Goal: Information Seeking & Learning: Learn about a topic

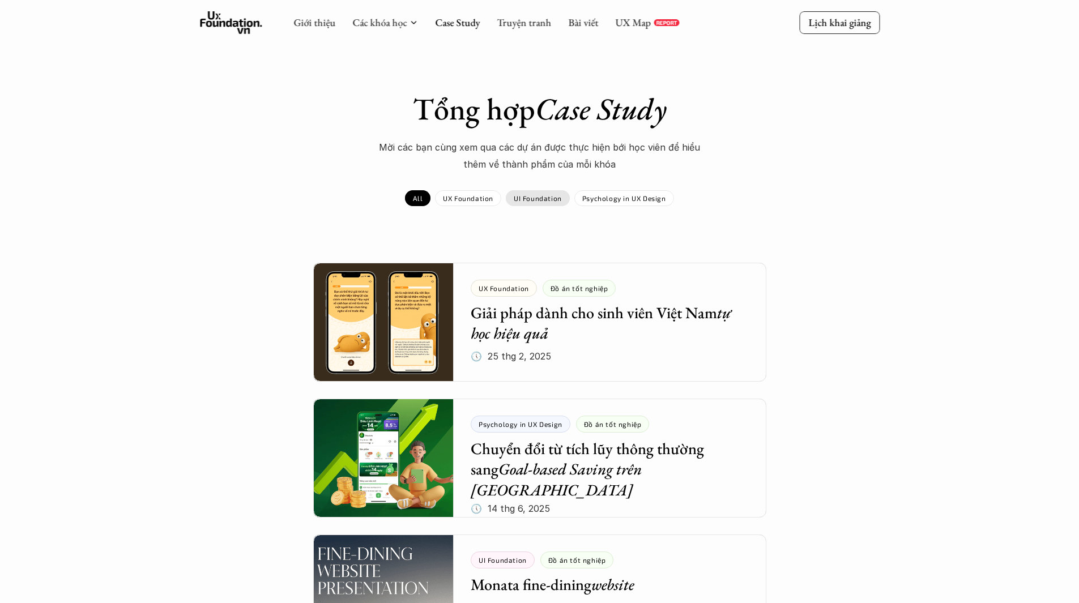
click at [545, 198] on p "UI Foundation" at bounding box center [538, 198] width 48 height 8
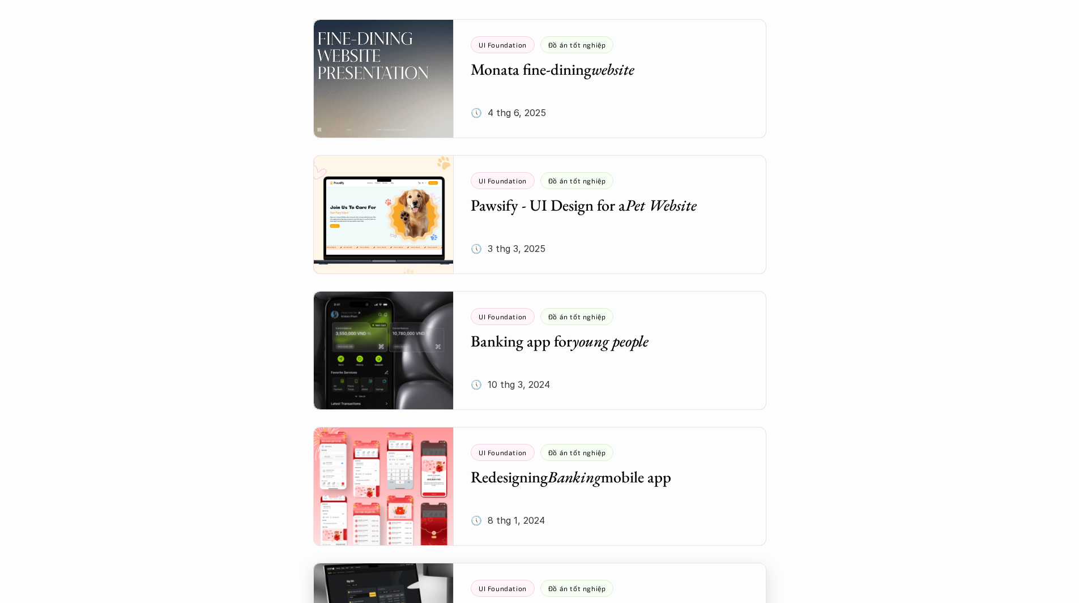
scroll to position [113, 0]
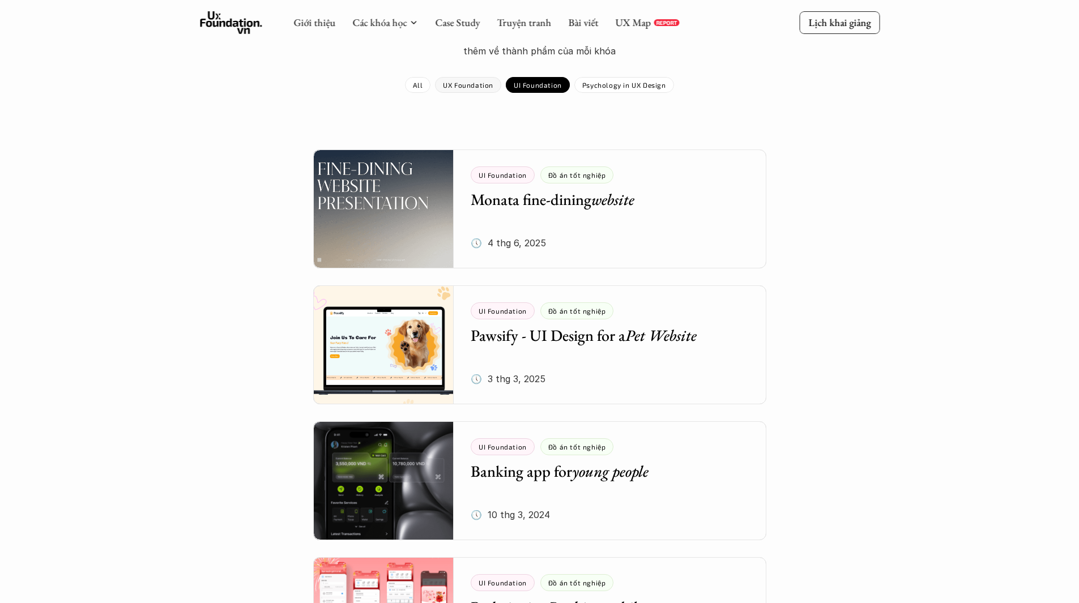
click at [469, 82] on p "UX Foundation" at bounding box center [468, 85] width 50 height 8
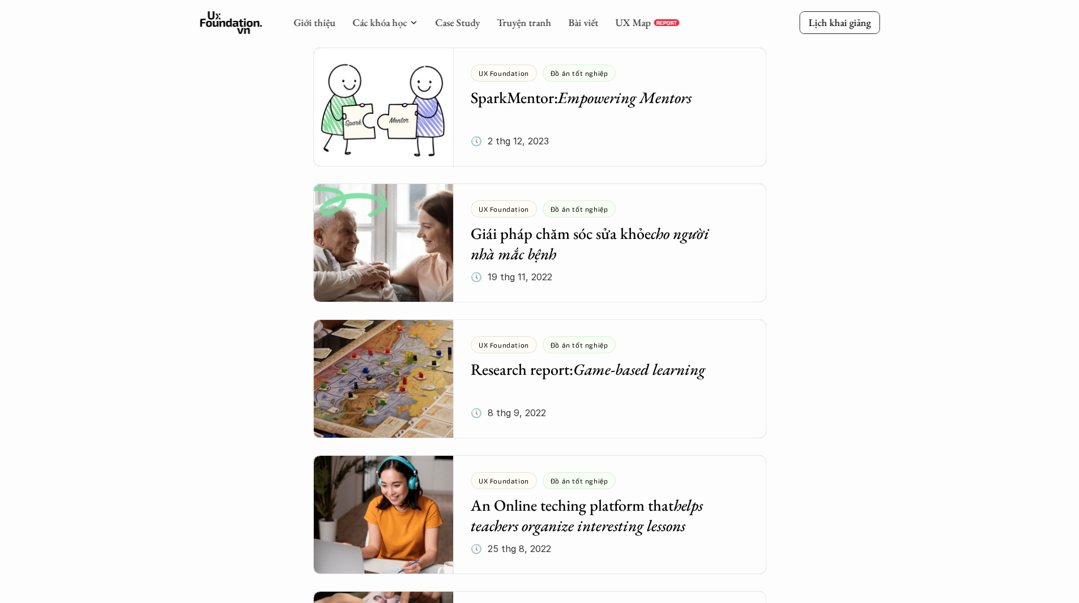
scroll to position [1926, 0]
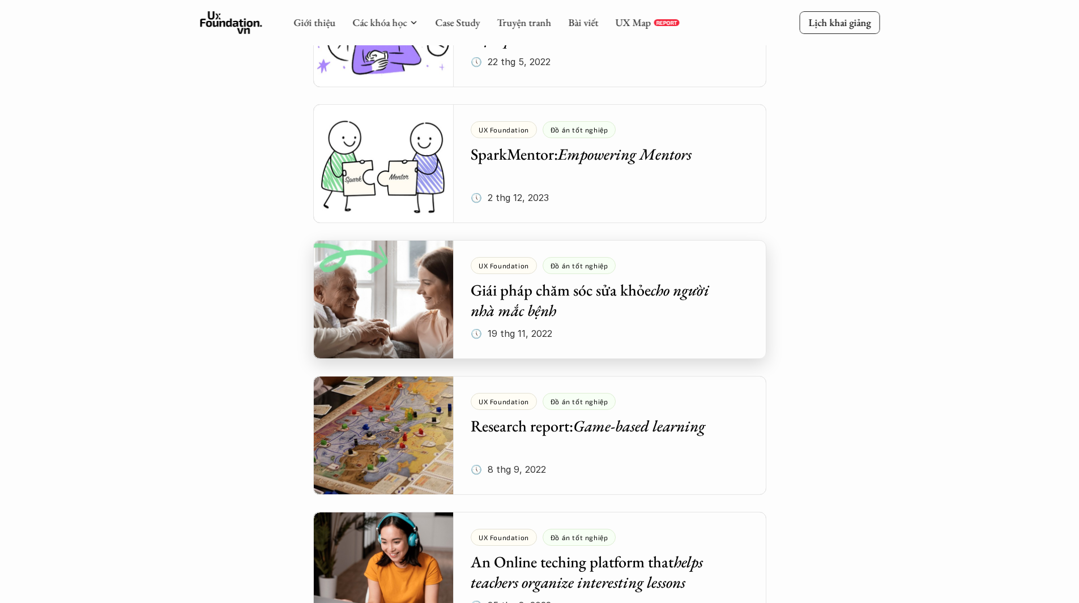
click at [404, 307] on div at bounding box center [539, 299] width 453 height 119
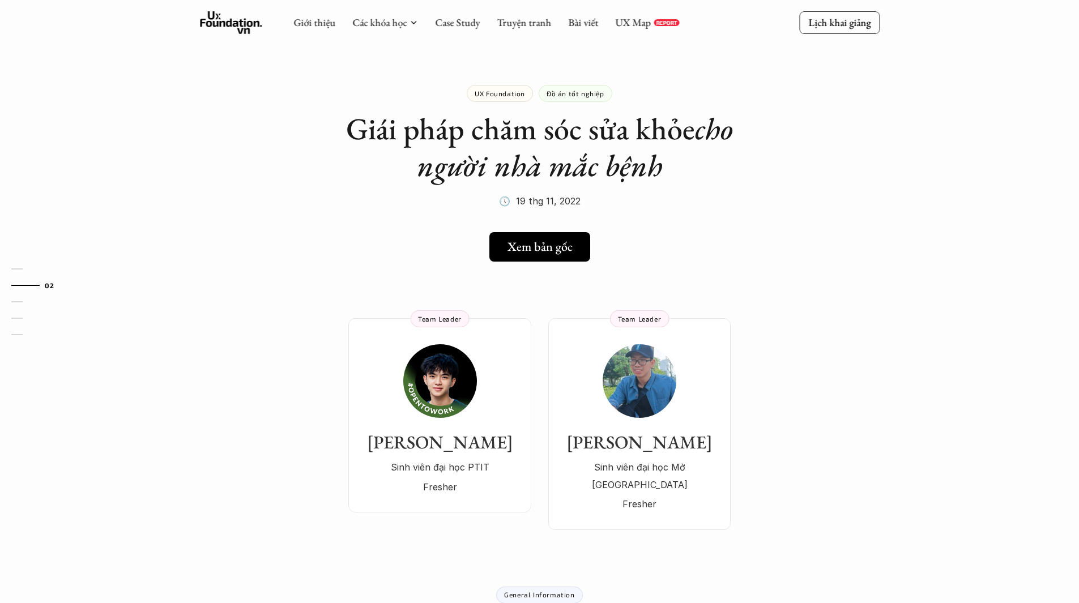
drag, startPoint x: 894, startPoint y: 332, endPoint x: 881, endPoint y: 342, distance: 16.3
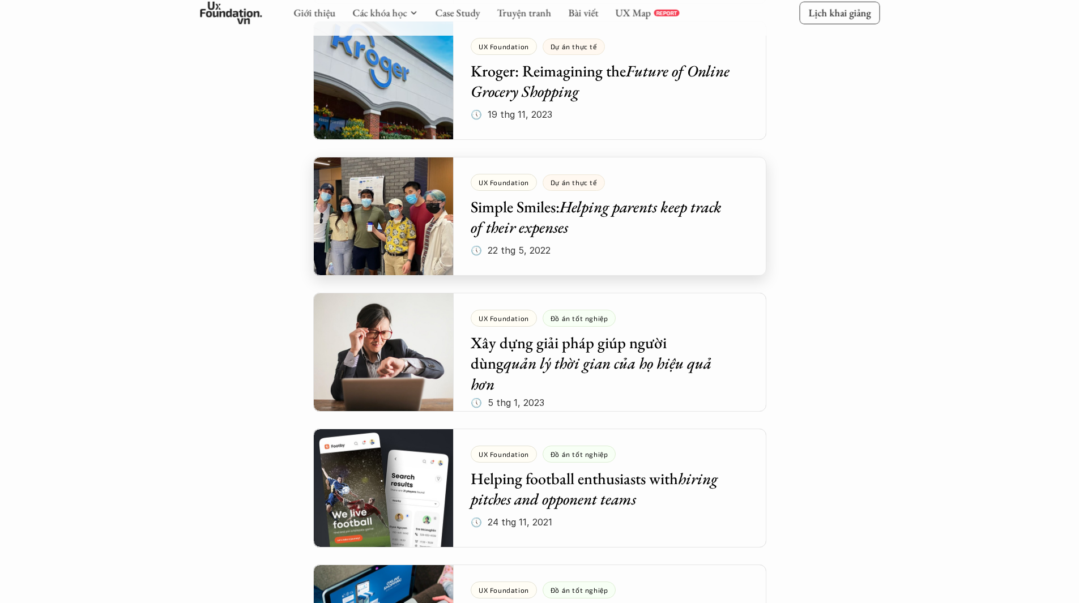
scroll to position [1308, 0]
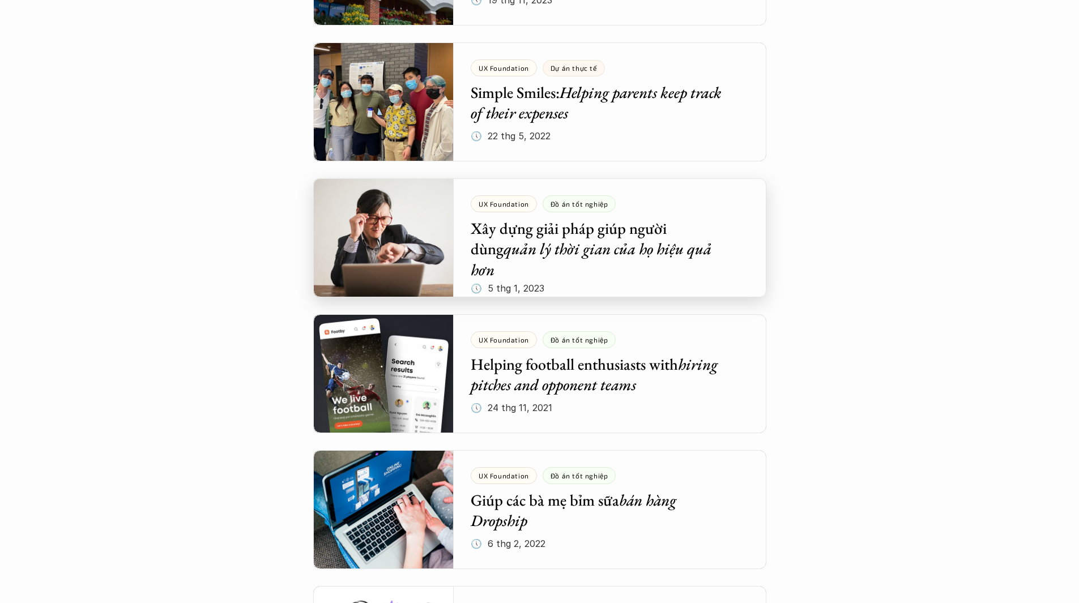
click at [401, 256] on div at bounding box center [539, 237] width 453 height 119
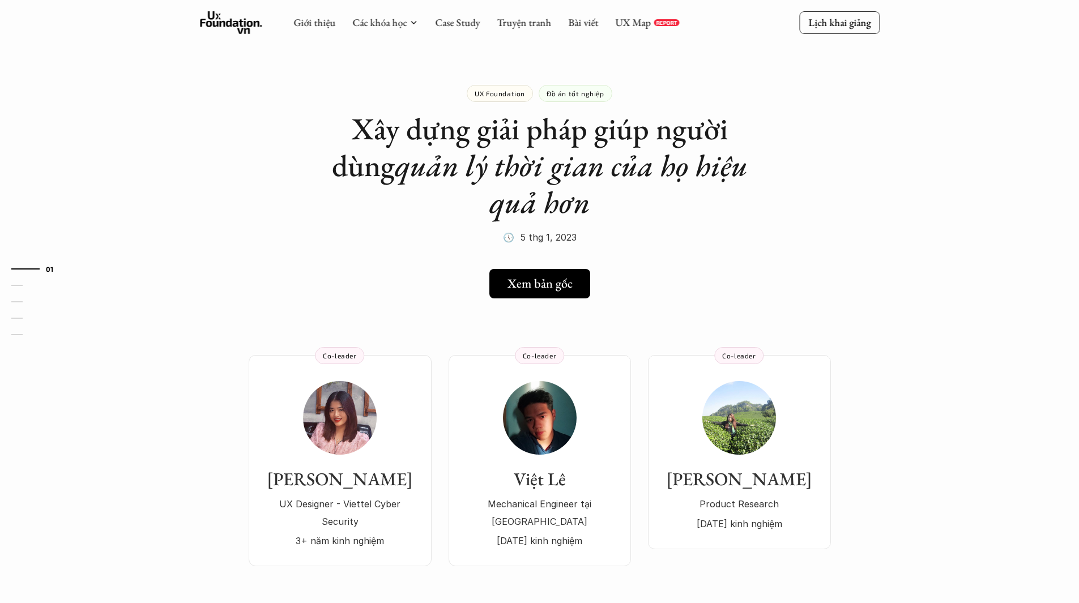
drag, startPoint x: 451, startPoint y: 271, endPoint x: 460, endPoint y: 273, distance: 9.8
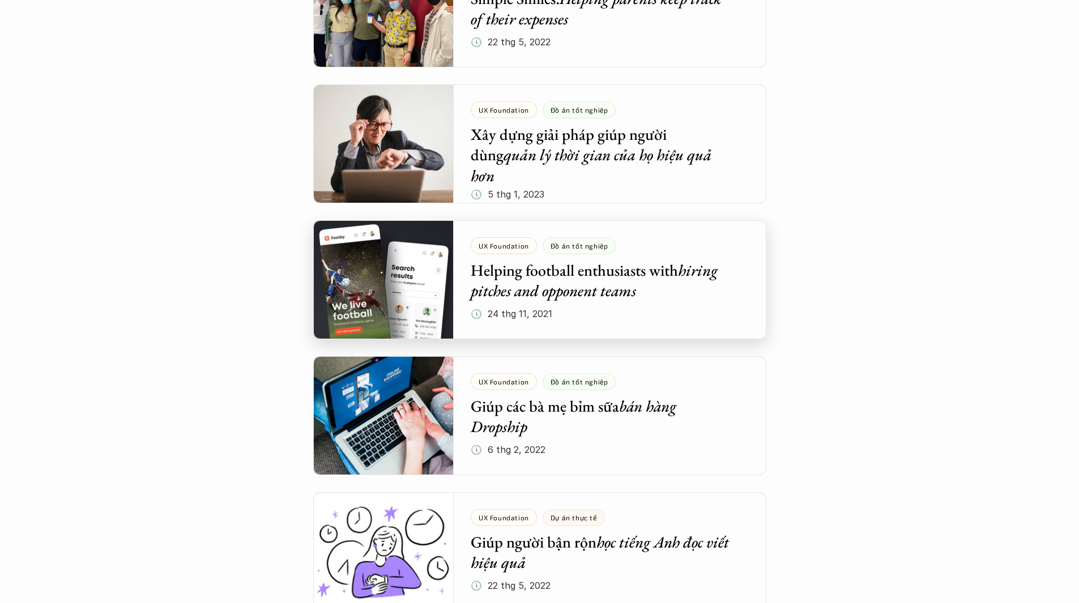
scroll to position [1515, 0]
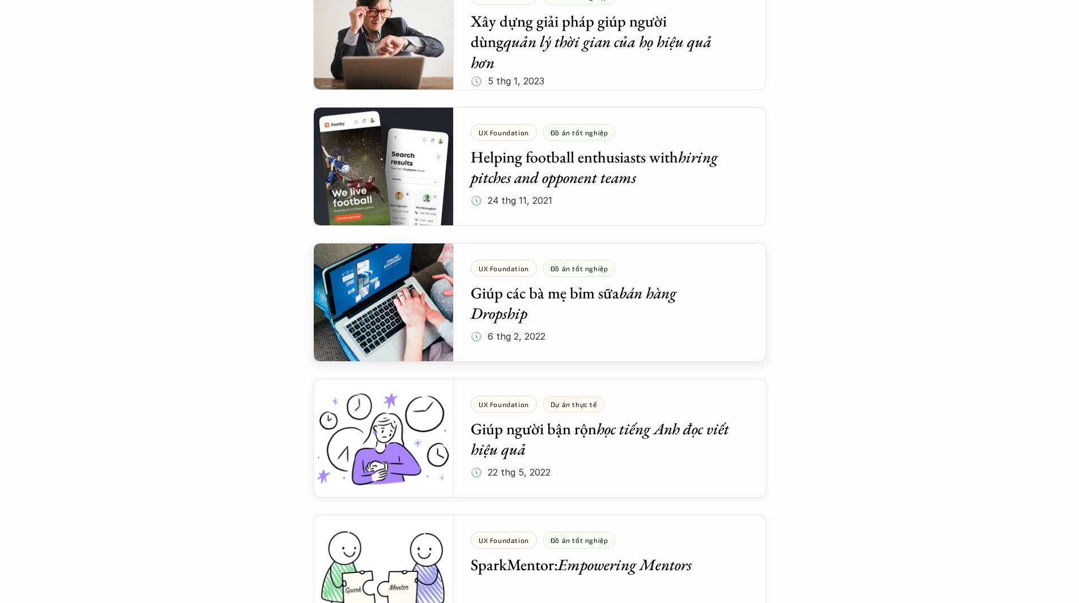
click at [372, 291] on div at bounding box center [539, 302] width 453 height 119
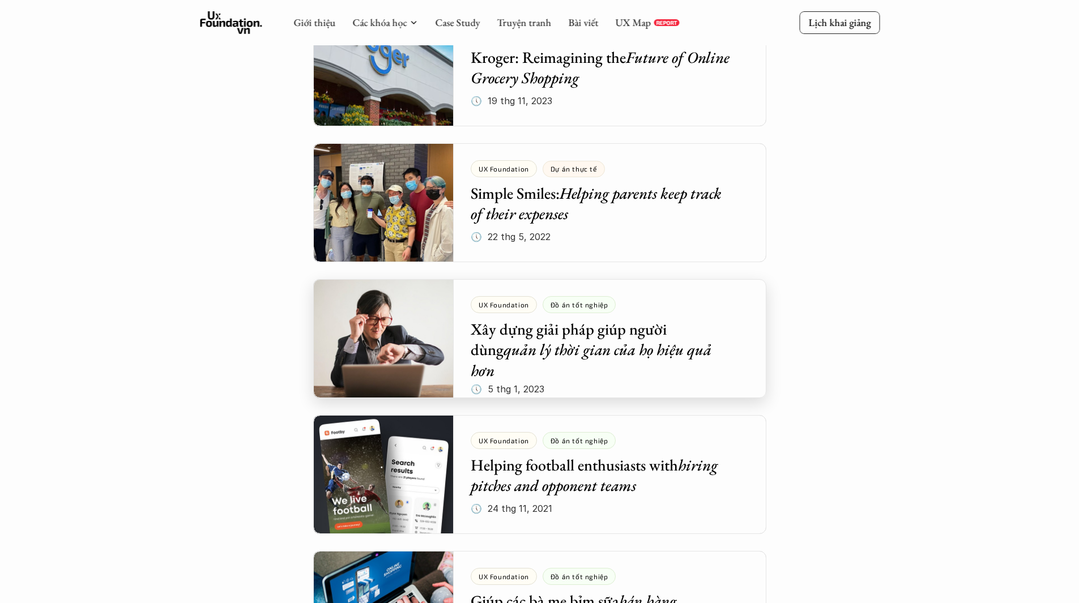
scroll to position [1269, 0]
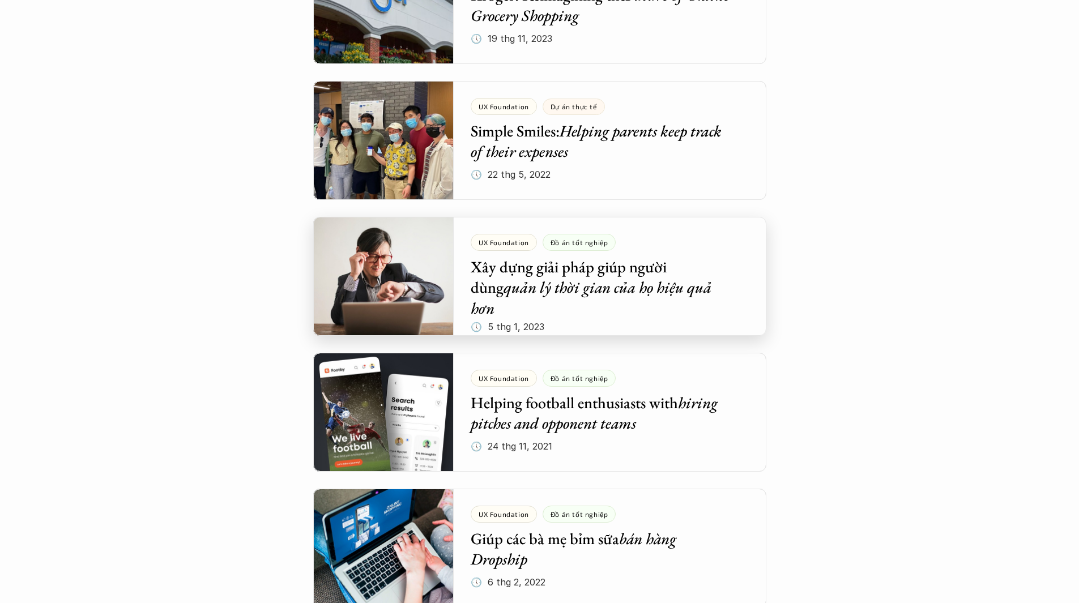
click at [378, 280] on div at bounding box center [539, 276] width 453 height 119
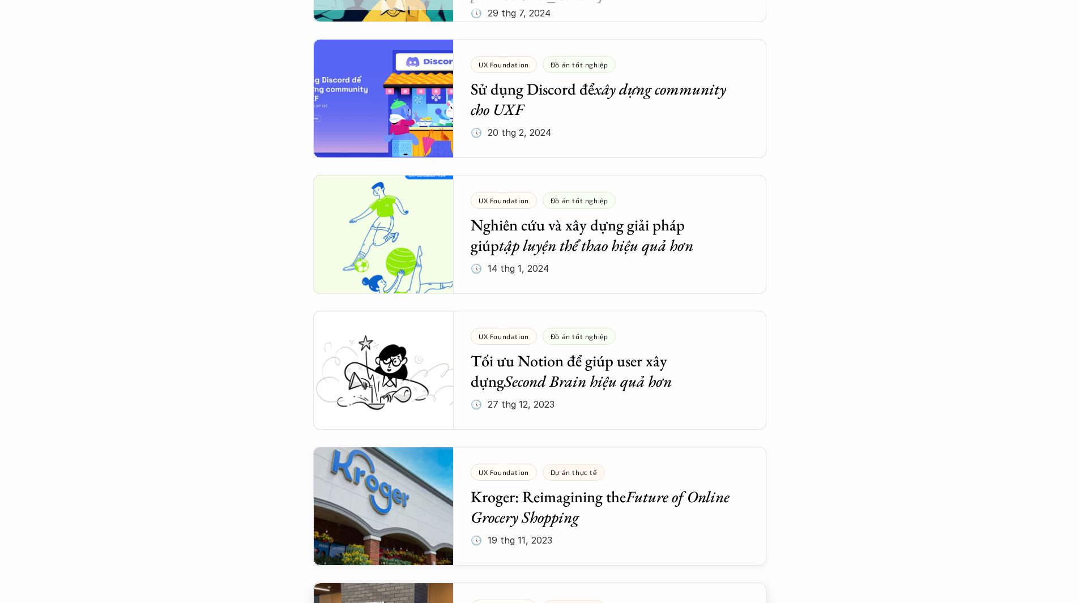
scroll to position [835, 0]
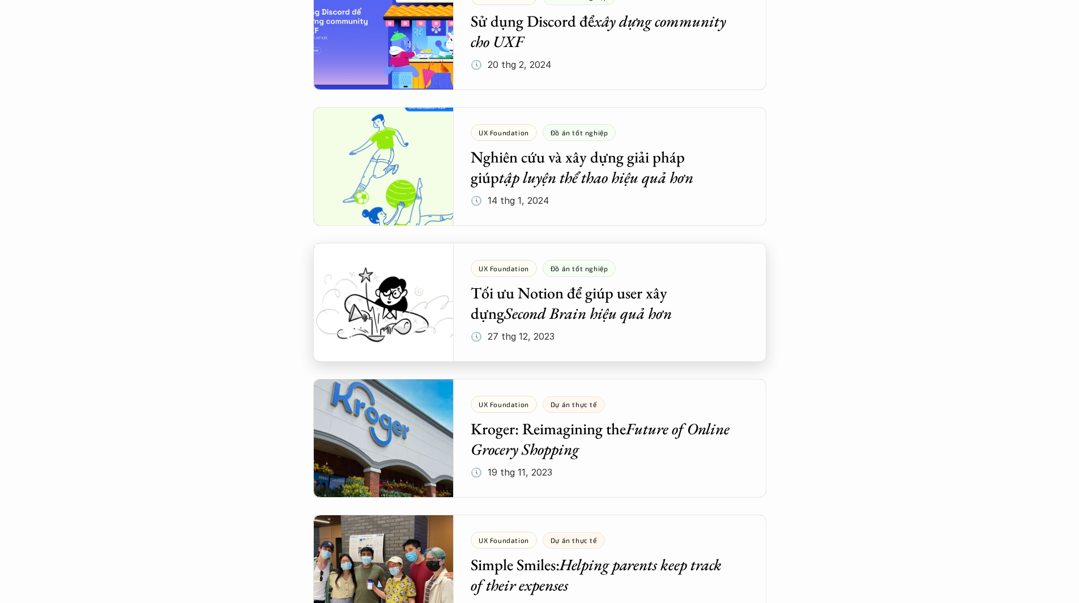
click at [379, 317] on div at bounding box center [539, 302] width 453 height 119
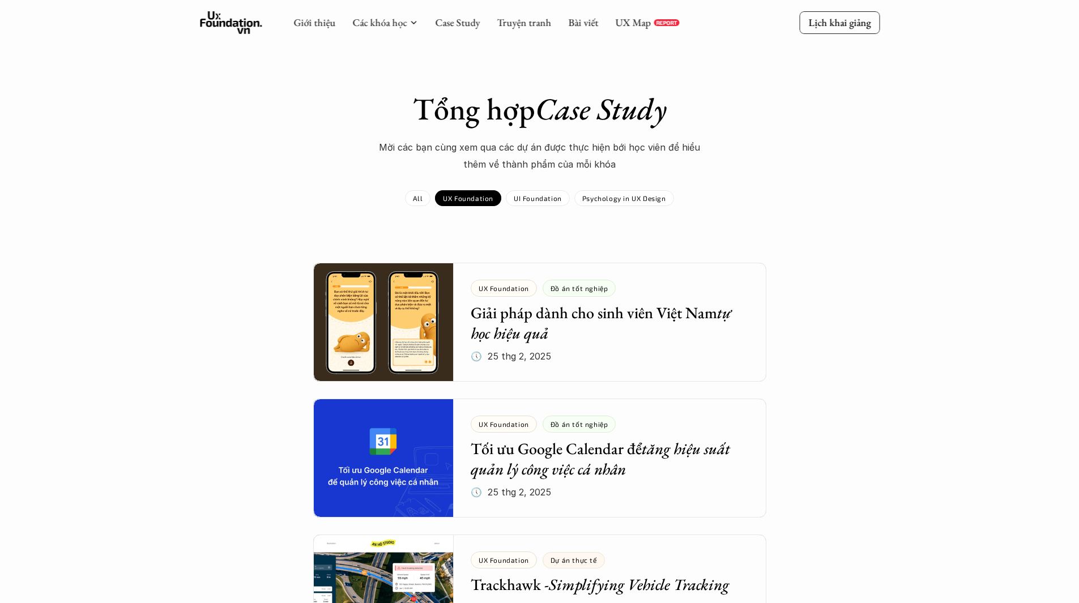
click at [409, 188] on div "Tổng hợp Case Study Mời các bạn cùng xem qua các dự án được thực hiện bới học v…" at bounding box center [539, 149] width 657 height 116
click at [412, 192] on link "All" at bounding box center [417, 198] width 25 height 16
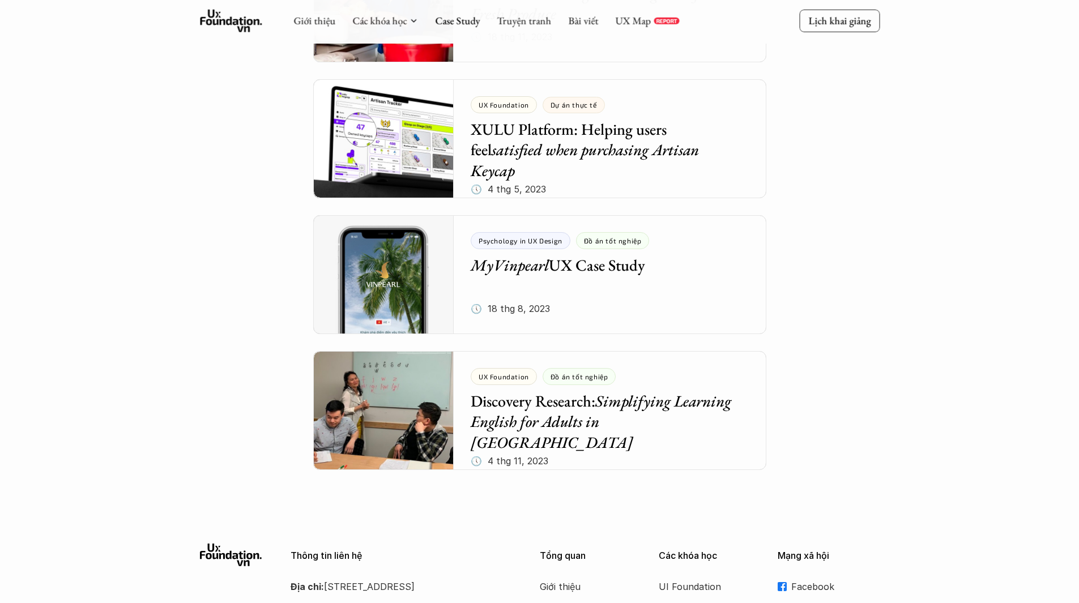
scroll to position [4532, 0]
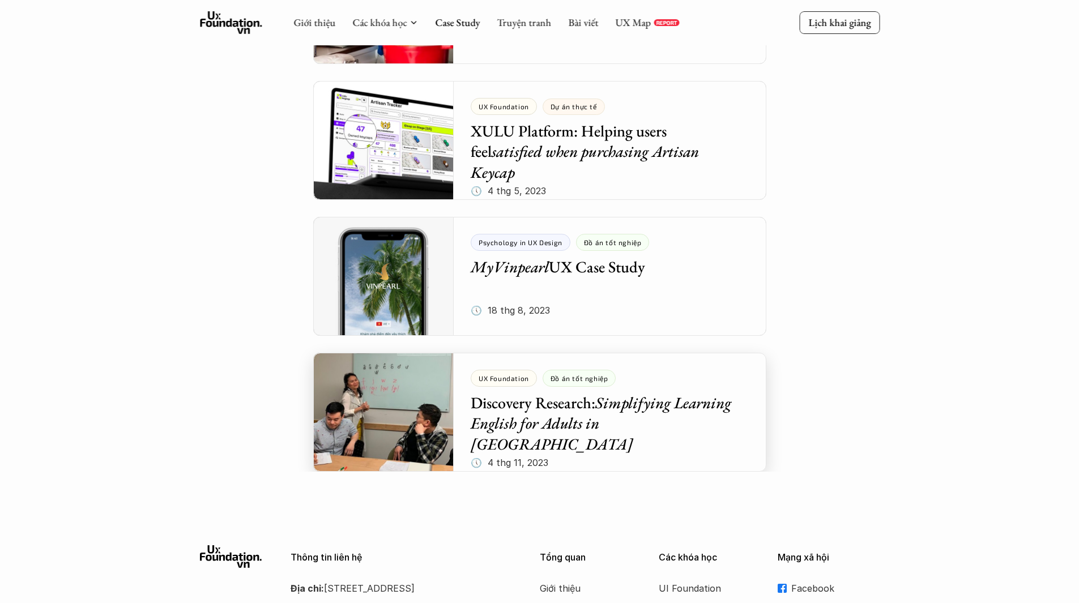
click at [407, 424] on div at bounding box center [539, 412] width 453 height 119
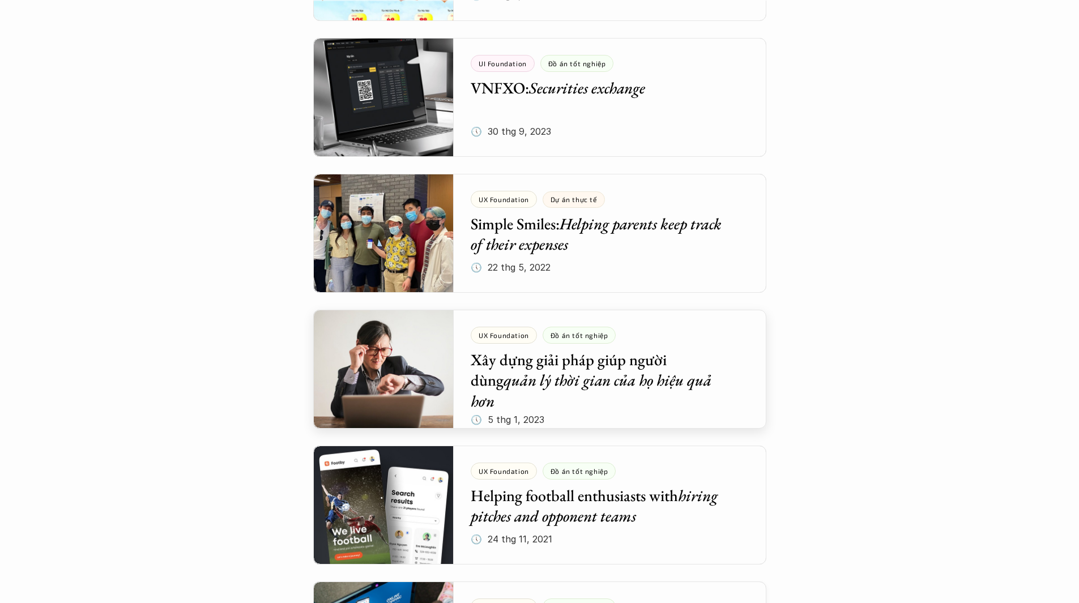
scroll to position [2648, 0]
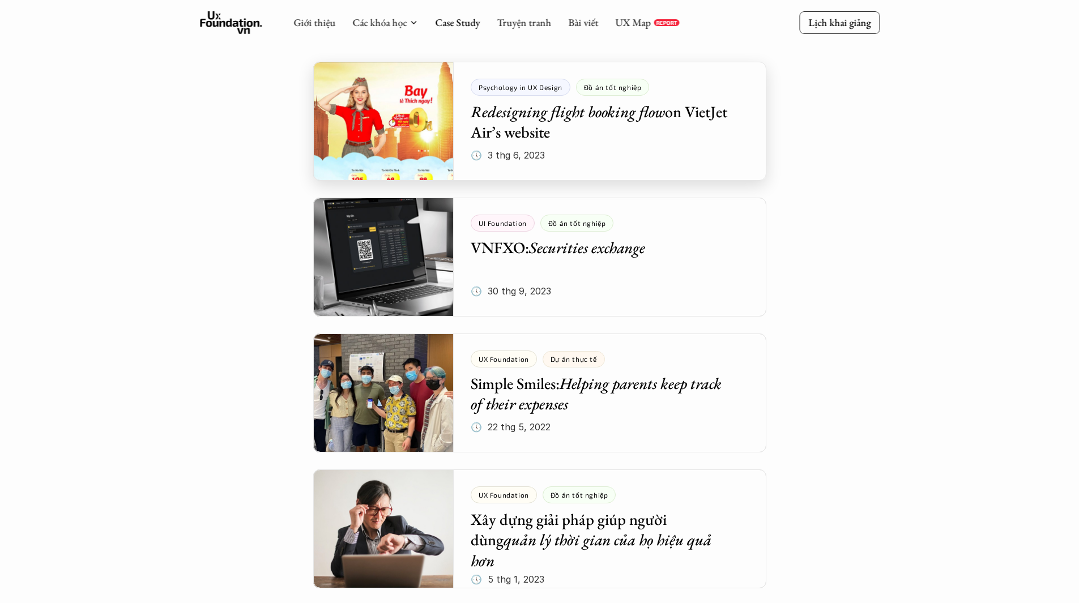
click at [404, 128] on div at bounding box center [539, 121] width 453 height 119
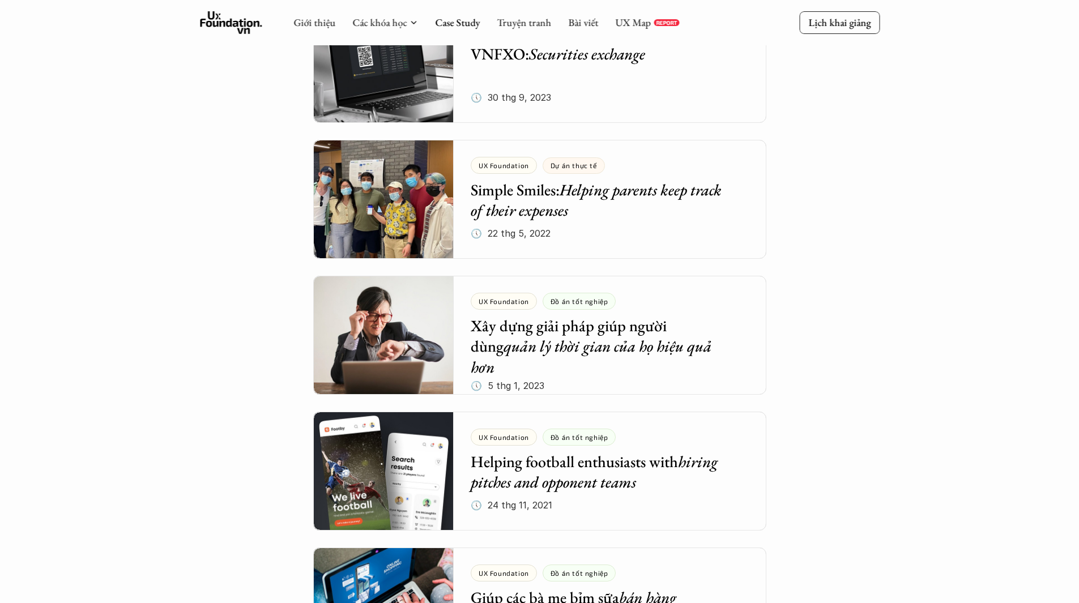
scroll to position [2833, 0]
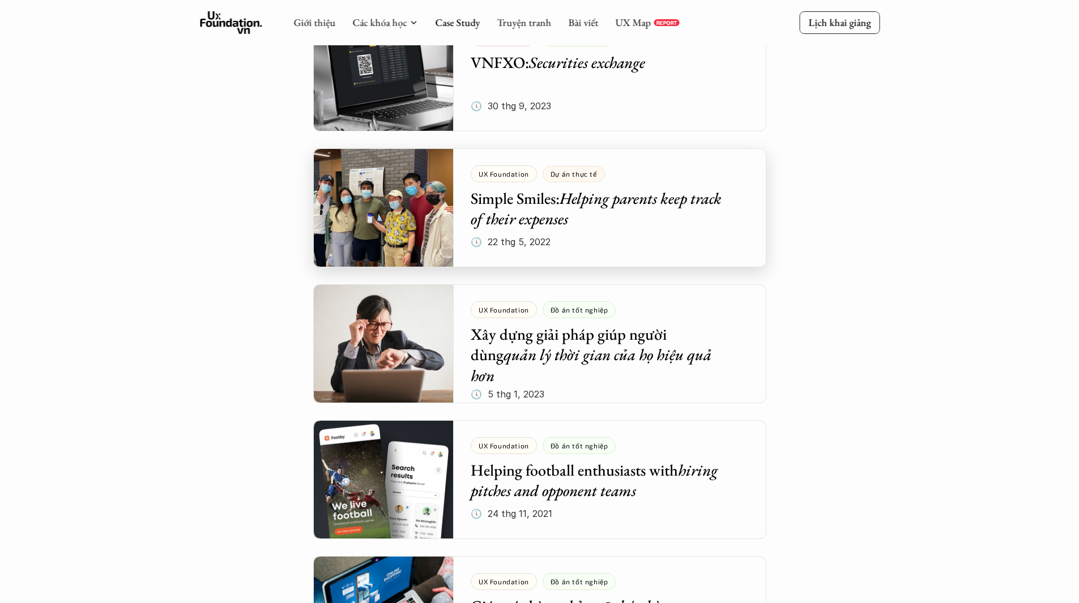
click at [394, 217] on div at bounding box center [539, 207] width 453 height 119
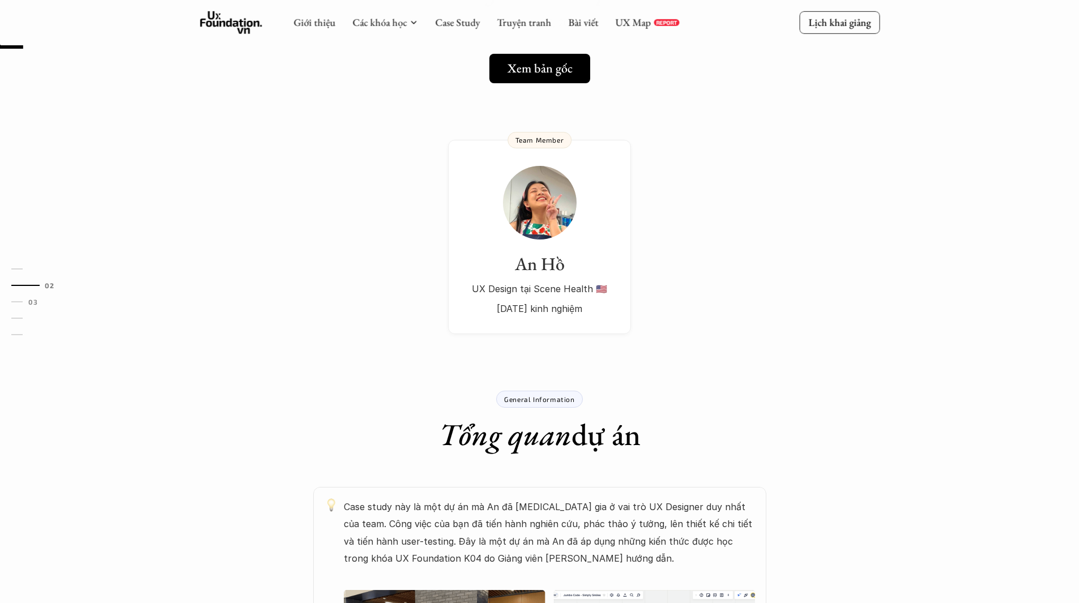
scroll to position [340, 0]
